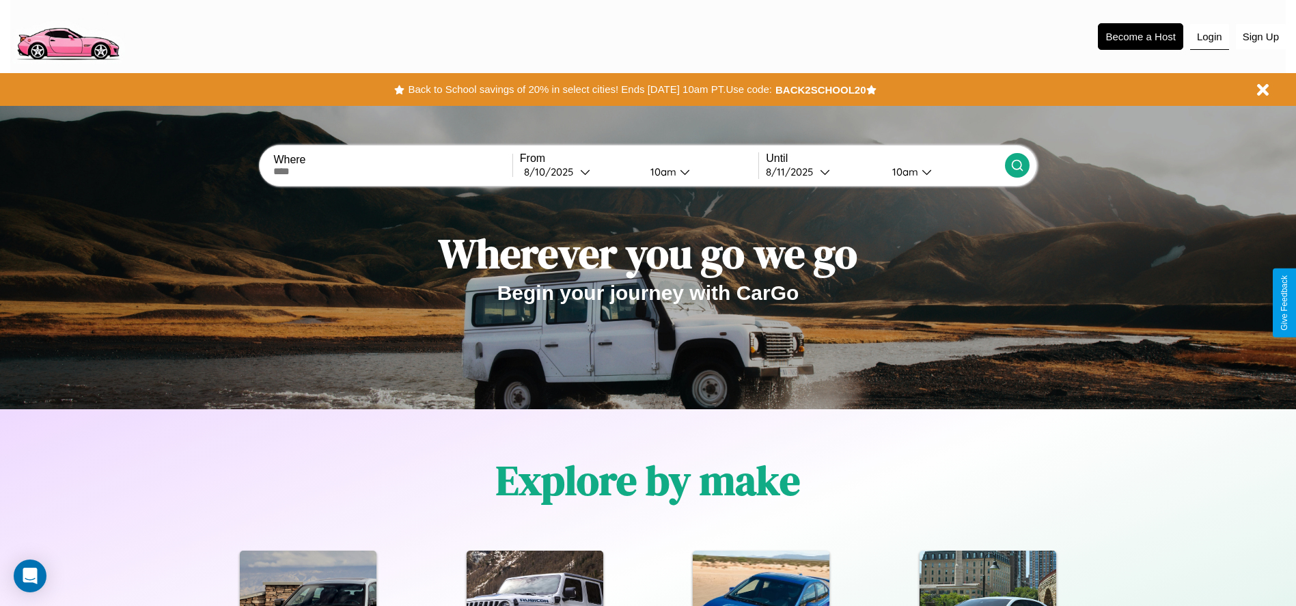
click at [1209, 36] on button "Login" at bounding box center [1209, 37] width 39 height 26
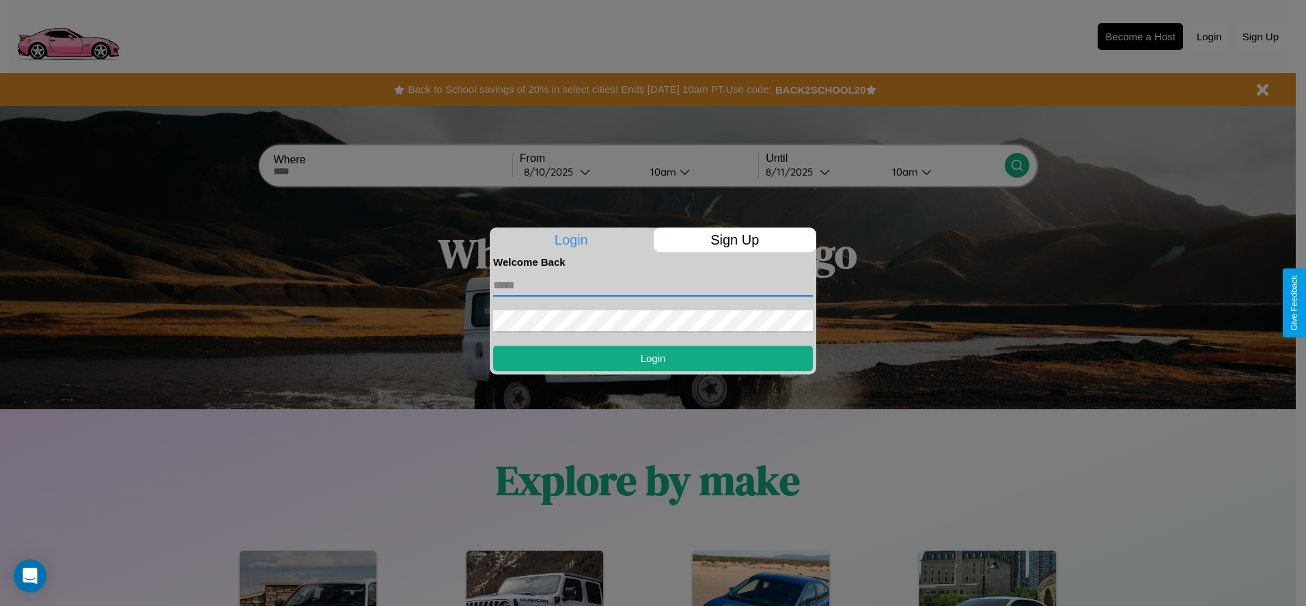
click at [653, 285] on input "text" at bounding box center [653, 286] width 320 height 22
type input "**********"
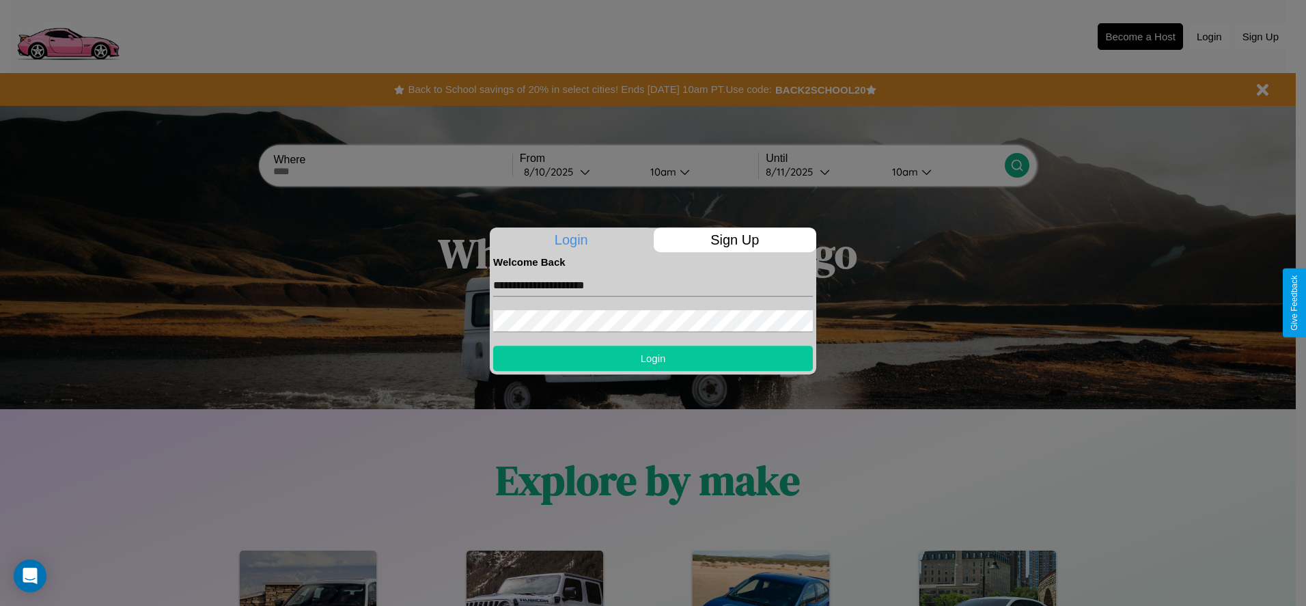
click at [653, 358] on button "Login" at bounding box center [653, 358] width 320 height 25
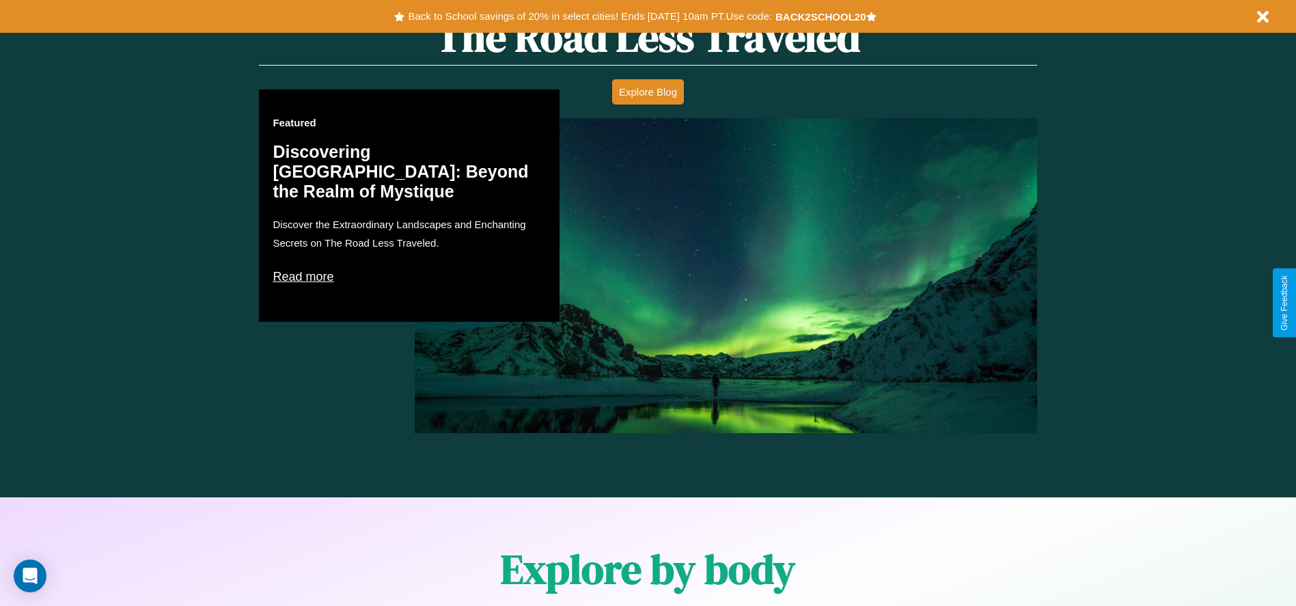
scroll to position [1960, 0]
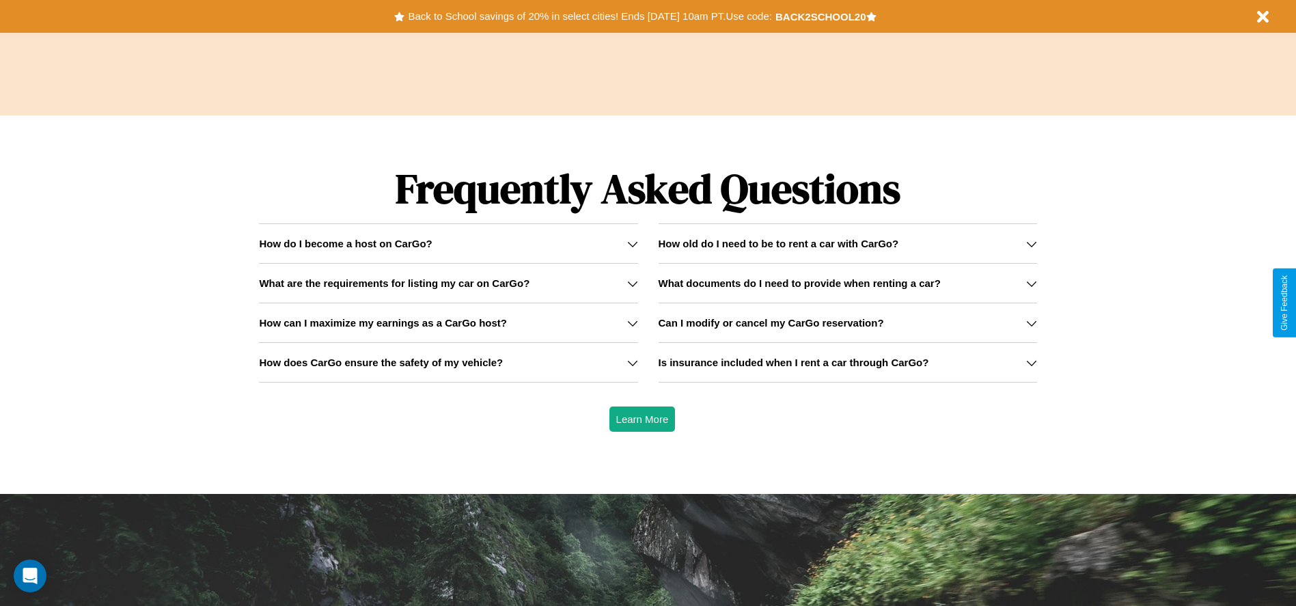
click at [847, 283] on h3 "What documents do I need to provide when renting a car?" at bounding box center [799, 283] width 282 height 12
click at [632, 283] on icon at bounding box center [632, 283] width 11 height 11
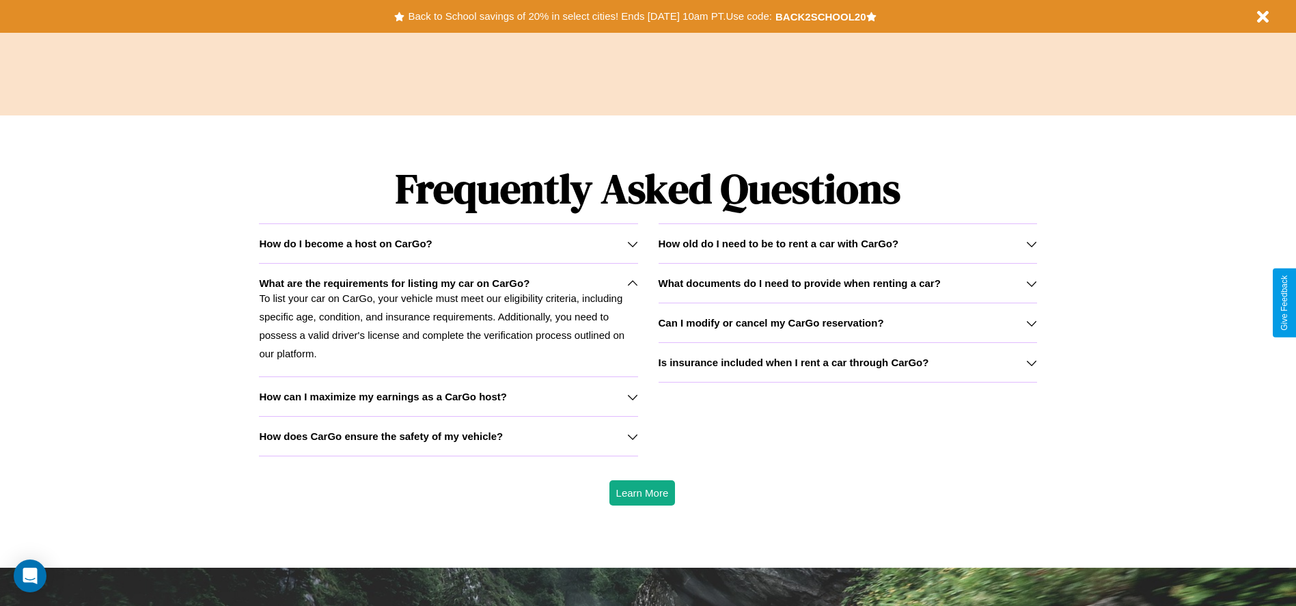
click at [847, 243] on h3 "How old do I need to be to rent a car with CarGo?" at bounding box center [778, 244] width 240 height 12
click at [847, 283] on h3 "What documents do I need to provide when renting a car?" at bounding box center [799, 283] width 282 height 12
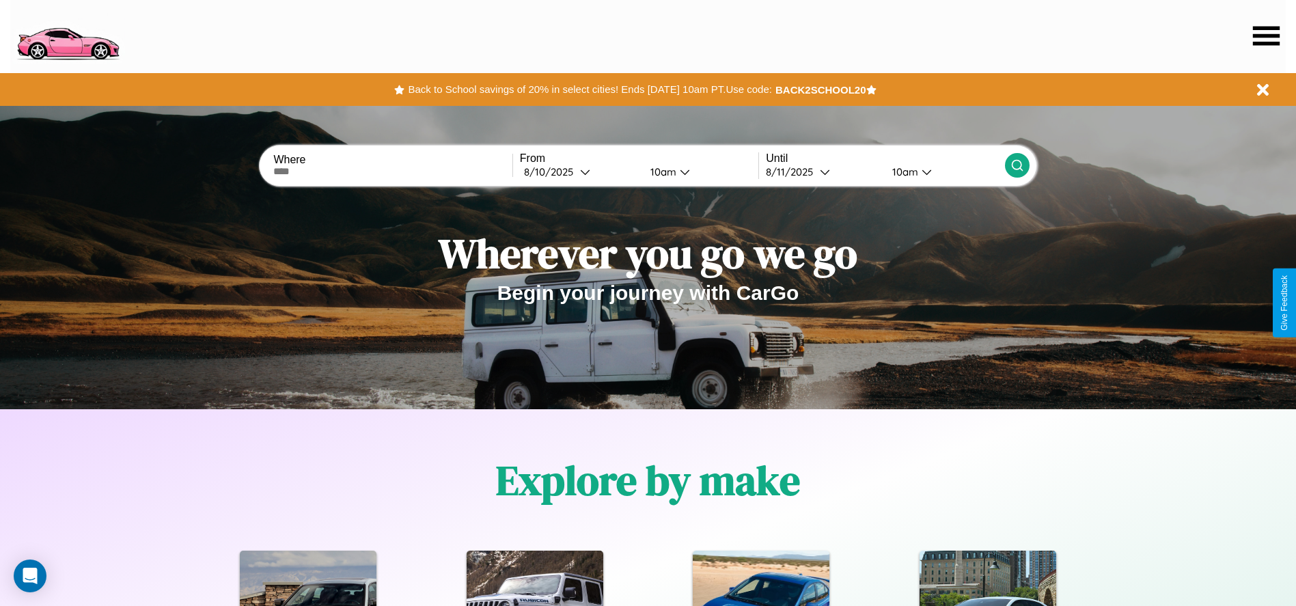
click at [1266, 36] on icon at bounding box center [1266, 35] width 27 height 19
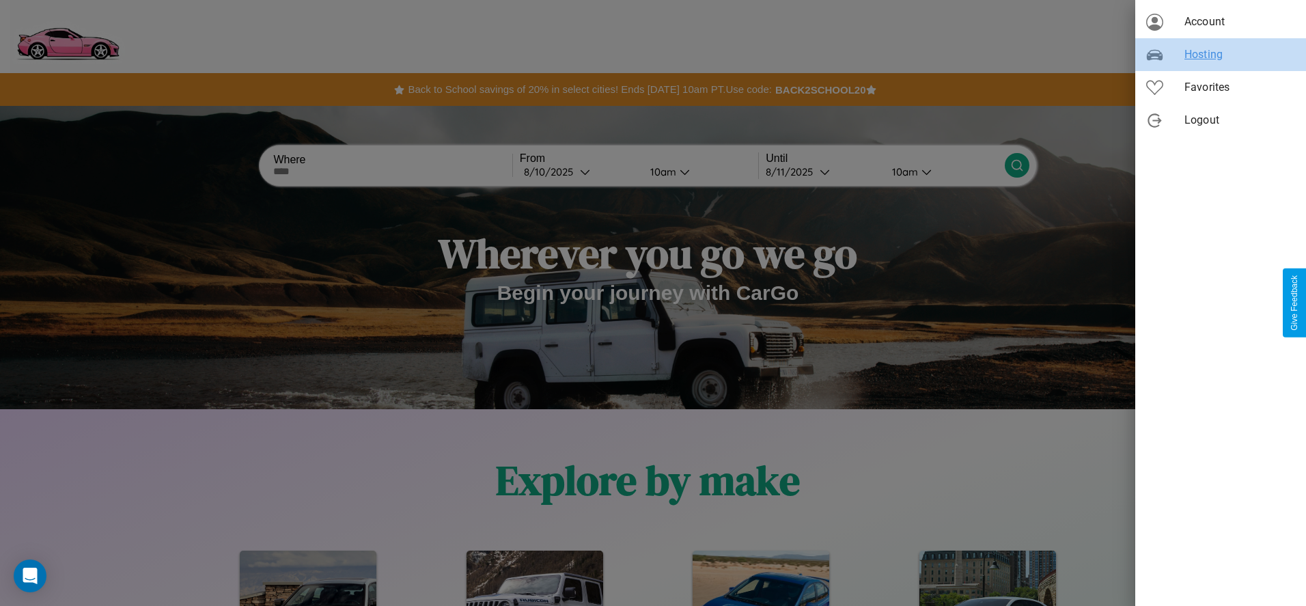
click at [1221, 55] on span "Hosting" at bounding box center [1239, 54] width 111 height 16
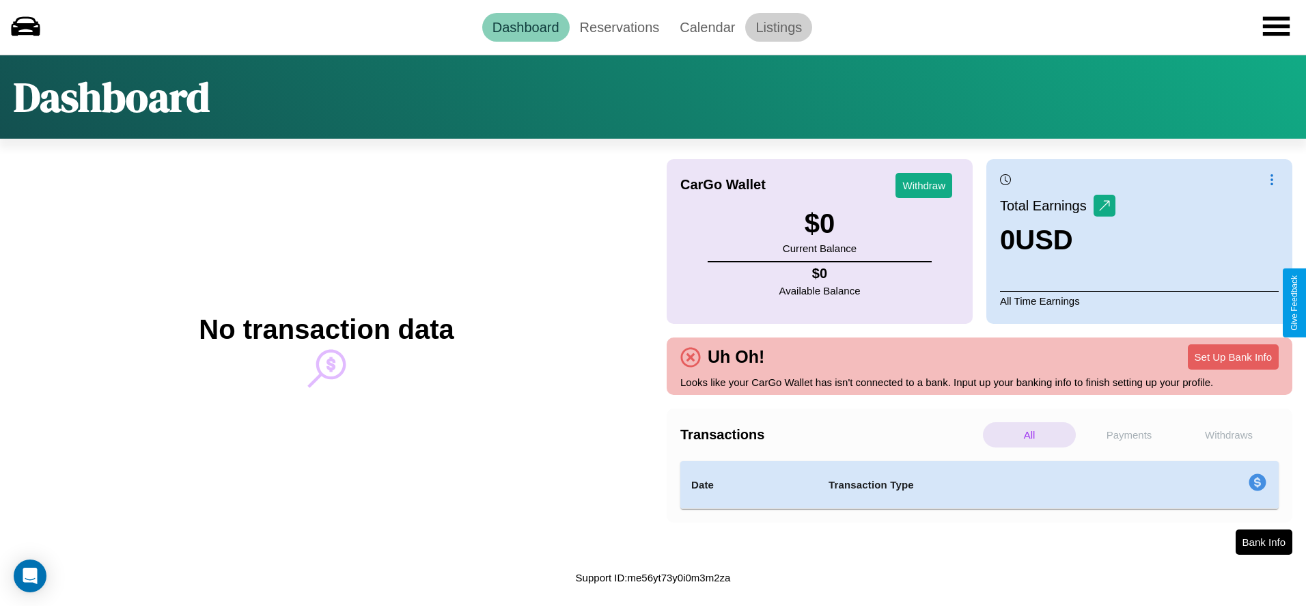
click at [779, 27] on link "Listings" at bounding box center [778, 27] width 67 height 29
